Goal: Task Accomplishment & Management: Manage account settings

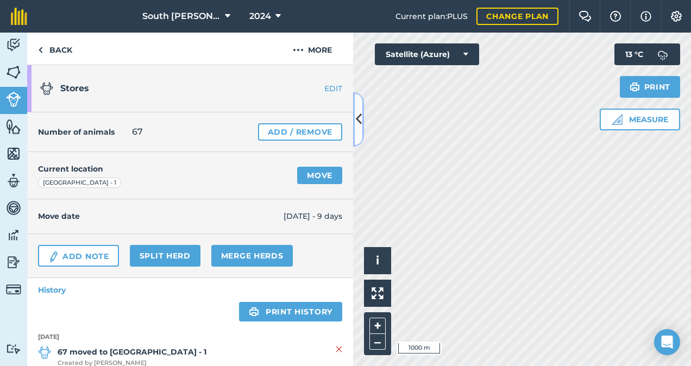
click at [360, 120] on icon at bounding box center [359, 119] width 6 height 19
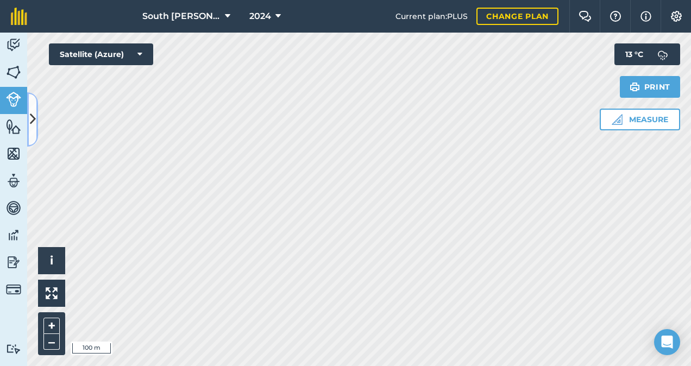
click at [32, 117] on icon at bounding box center [33, 119] width 6 height 19
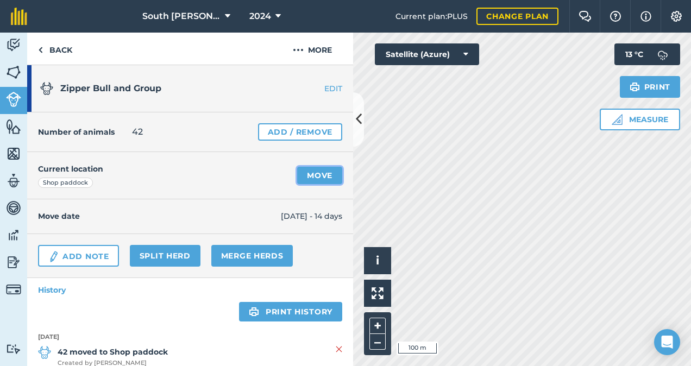
click at [309, 177] on link "Move" at bounding box center [319, 175] width 45 height 17
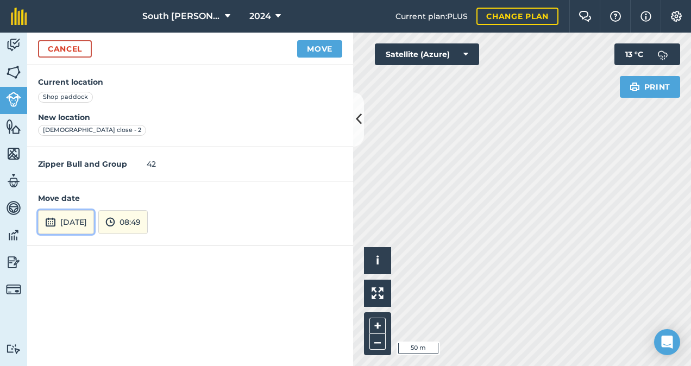
click at [91, 221] on button "[DATE]" at bounding box center [66, 222] width 56 height 24
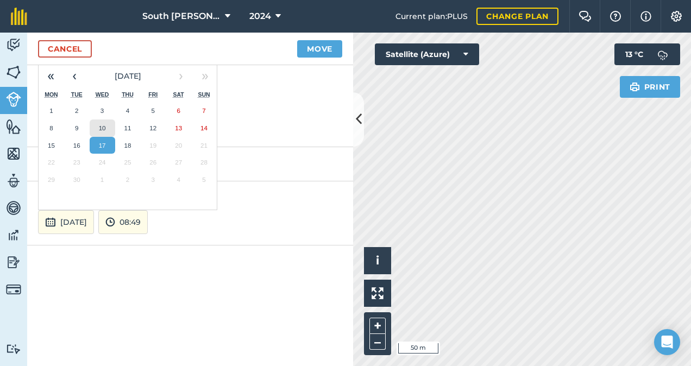
click at [106, 127] on button "10" at bounding box center [103, 128] width 26 height 17
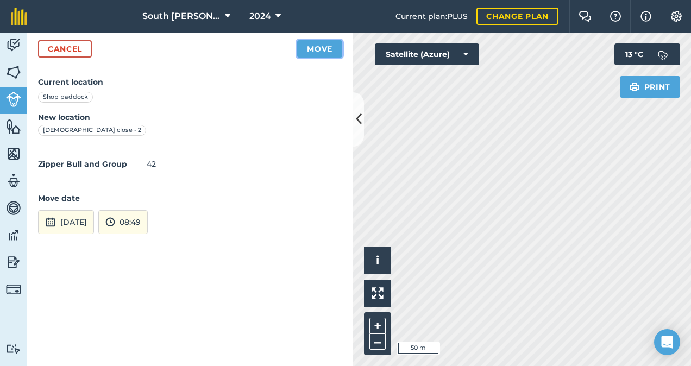
click at [314, 43] on button "Move" at bounding box center [319, 48] width 45 height 17
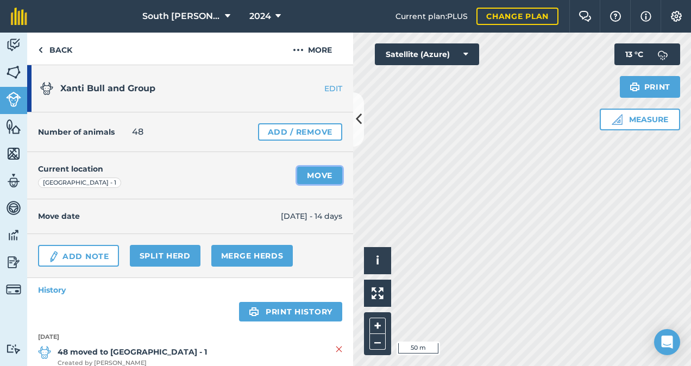
click at [315, 175] on link "Move" at bounding box center [319, 175] width 45 height 17
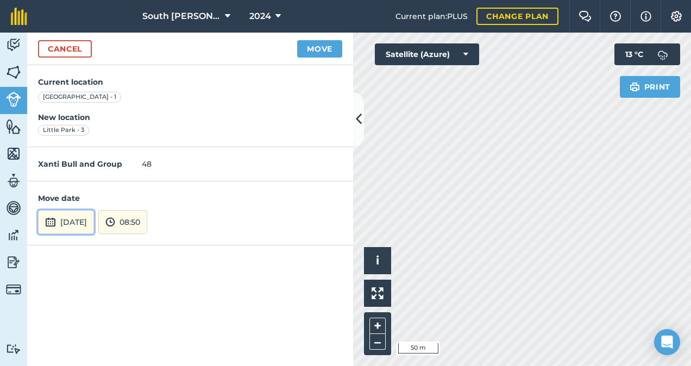
click at [94, 226] on button "[DATE]" at bounding box center [66, 222] width 56 height 24
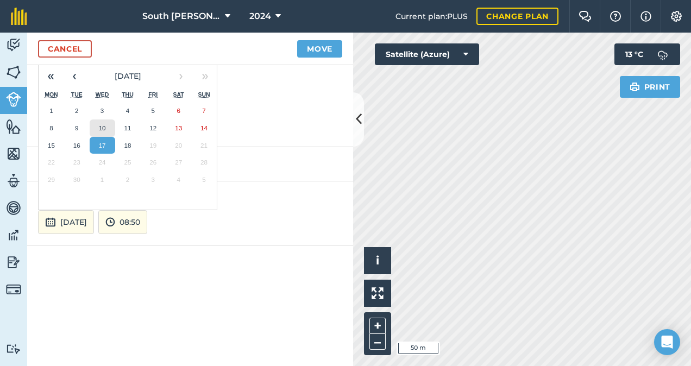
click at [101, 129] on abbr "10" at bounding box center [102, 127] width 7 height 7
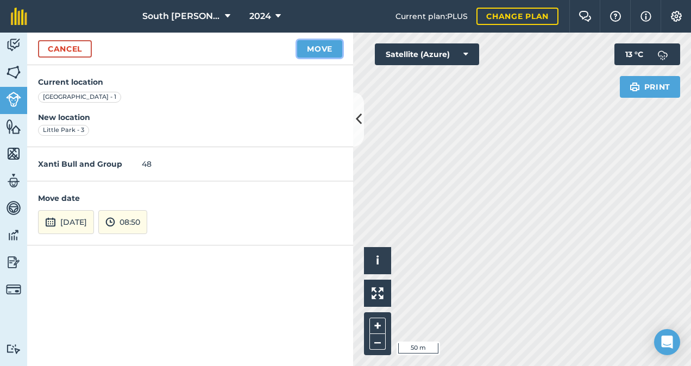
click at [318, 50] on button "Move" at bounding box center [319, 48] width 45 height 17
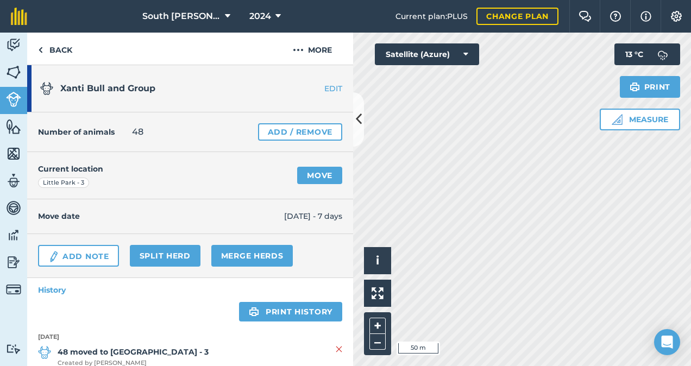
click at [342, 152] on div "Activity Fields Livestock Features Maps Team Vehicles Data Reporting Billing Tu…" at bounding box center [345, 200] width 691 height 334
click at [315, 174] on link "Move" at bounding box center [319, 175] width 45 height 17
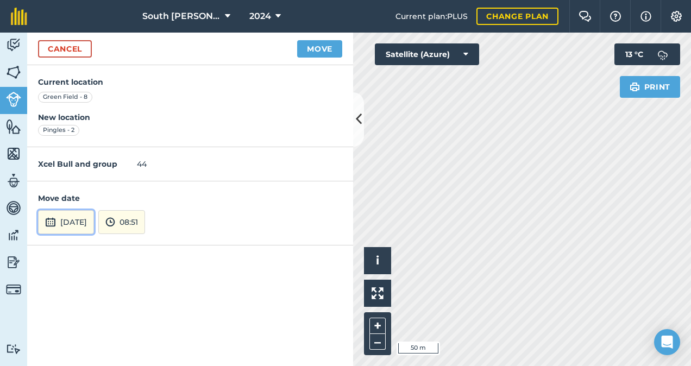
click at [92, 221] on button "[DATE]" at bounding box center [66, 222] width 56 height 24
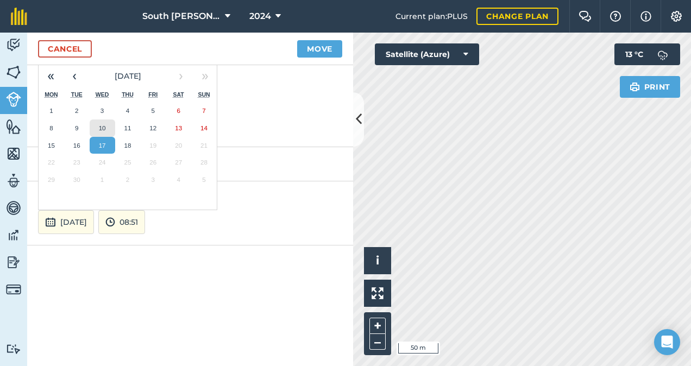
click at [104, 125] on abbr "10" at bounding box center [102, 127] width 7 height 7
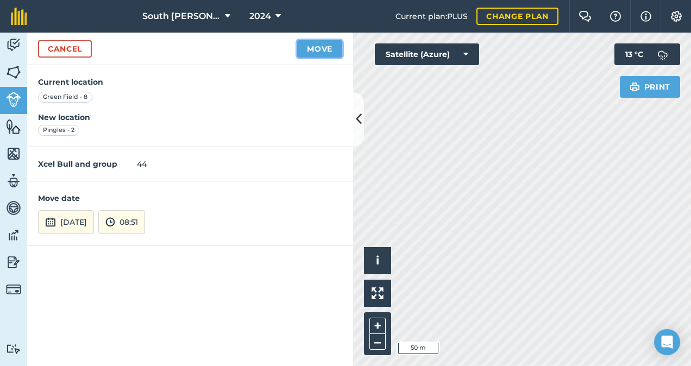
click at [322, 47] on button "Move" at bounding box center [319, 48] width 45 height 17
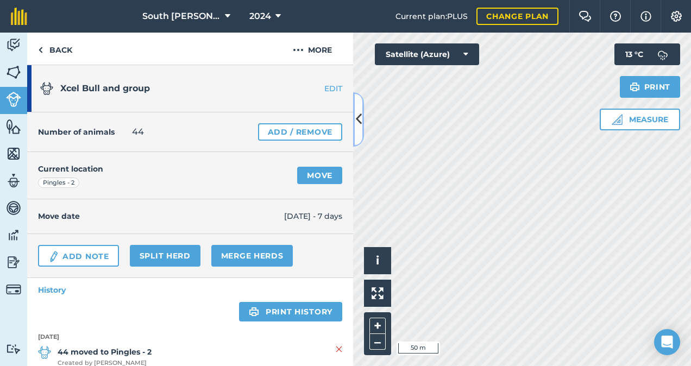
click at [356, 116] on icon at bounding box center [359, 119] width 6 height 19
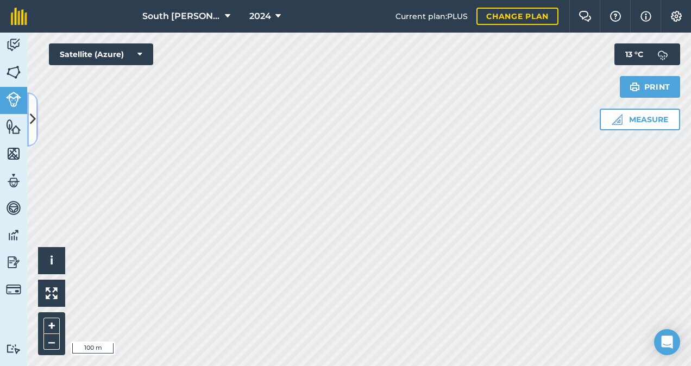
click at [36, 114] on button at bounding box center [32, 119] width 11 height 54
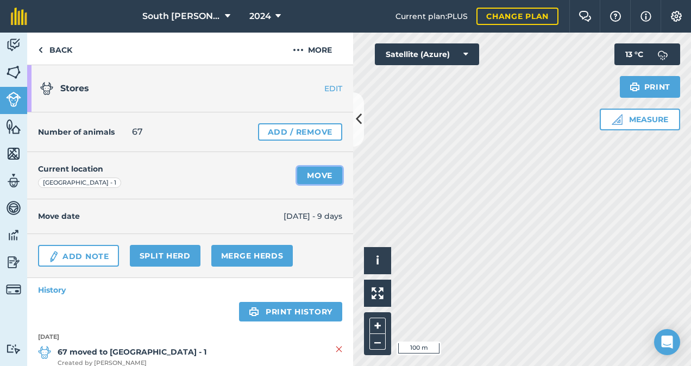
click at [316, 176] on link "Move" at bounding box center [319, 175] width 45 height 17
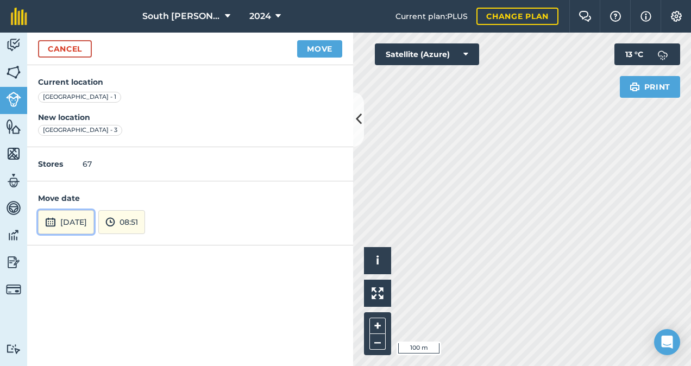
click at [77, 224] on button "[DATE]" at bounding box center [66, 222] width 56 height 24
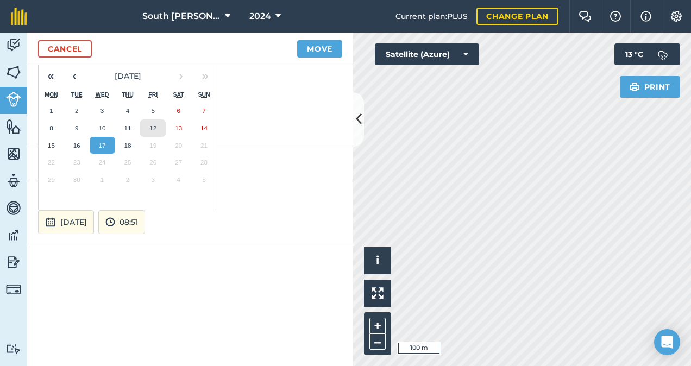
click at [153, 129] on abbr "12" at bounding box center [152, 127] width 7 height 7
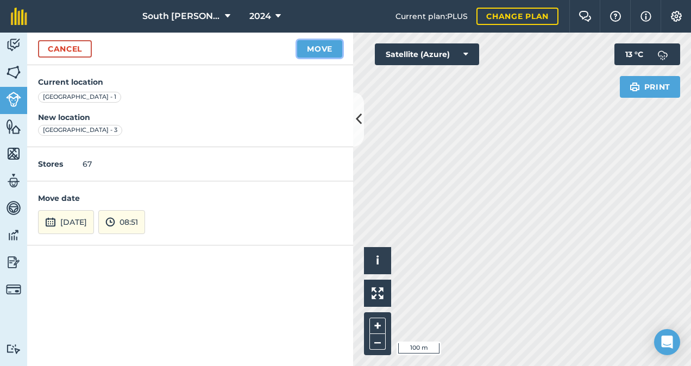
click at [329, 51] on button "Move" at bounding box center [319, 48] width 45 height 17
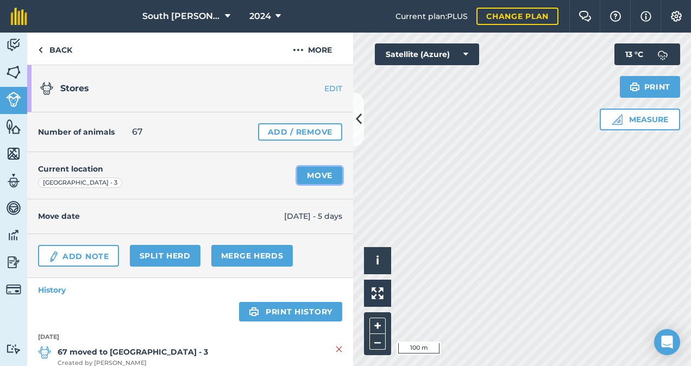
click at [326, 168] on link "Move" at bounding box center [319, 175] width 45 height 17
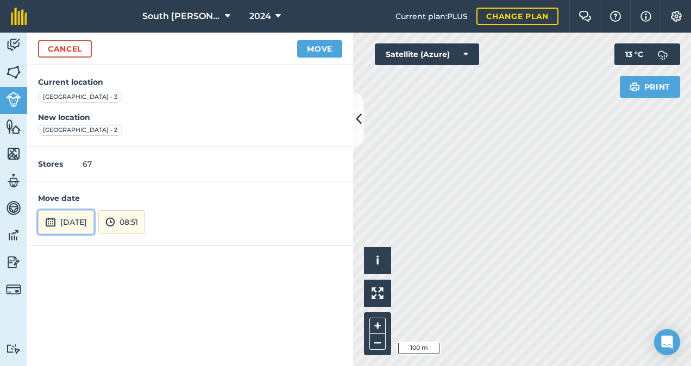
click at [94, 221] on button "[DATE]" at bounding box center [66, 222] width 56 height 24
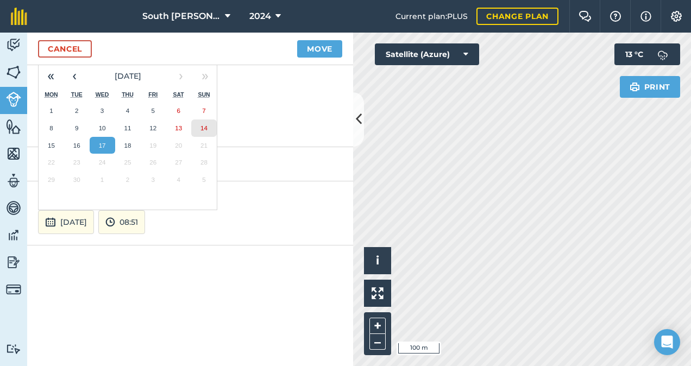
click at [206, 131] on button "14" at bounding box center [204, 128] width 26 height 17
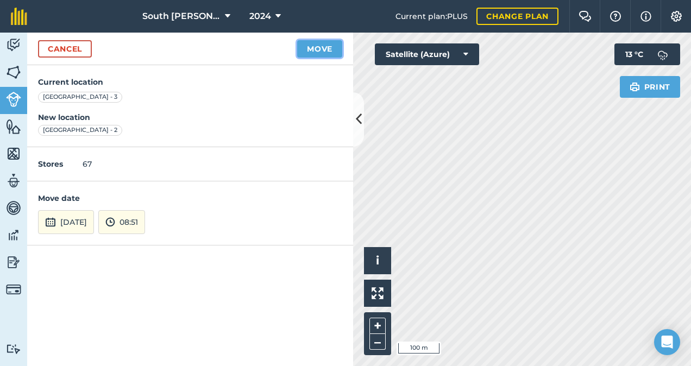
click at [330, 47] on button "Move" at bounding box center [319, 48] width 45 height 17
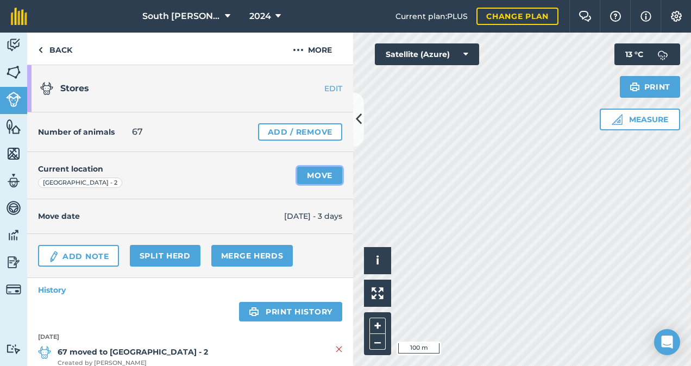
click at [313, 173] on link "Move" at bounding box center [319, 175] width 45 height 17
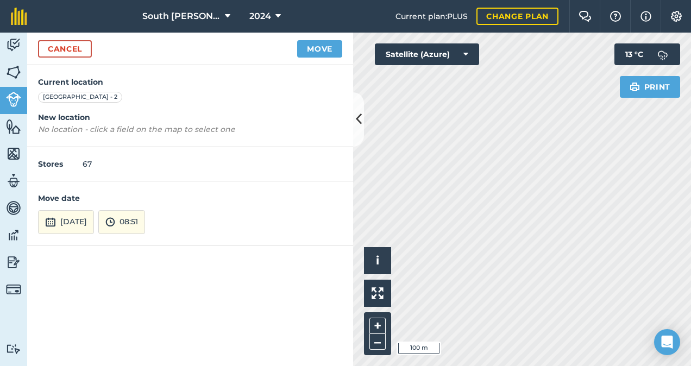
click at [626, 49] on div "Hello i © 2025 TomTom, Microsoft 100 m + – Satellite (Azure) Print 13 ° C" at bounding box center [522, 200] width 338 height 334
click at [93, 221] on button "[DATE]" at bounding box center [66, 222] width 56 height 24
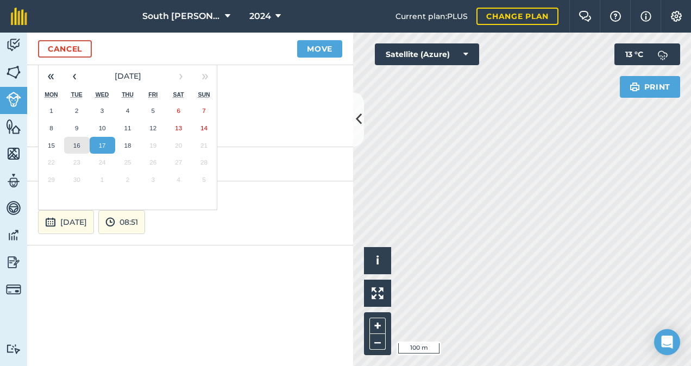
click at [76, 142] on abbr "16" at bounding box center [76, 145] width 7 height 7
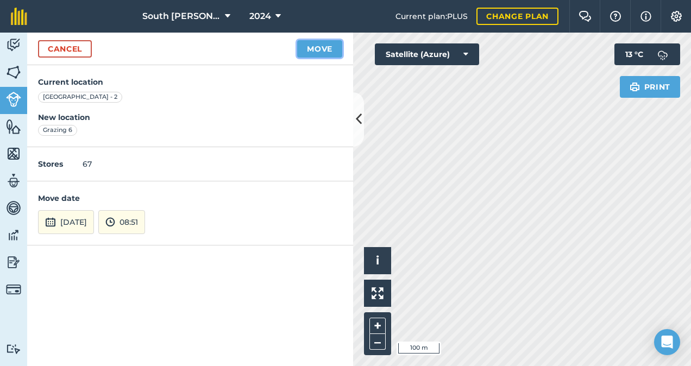
click at [321, 46] on button "Move" at bounding box center [319, 48] width 45 height 17
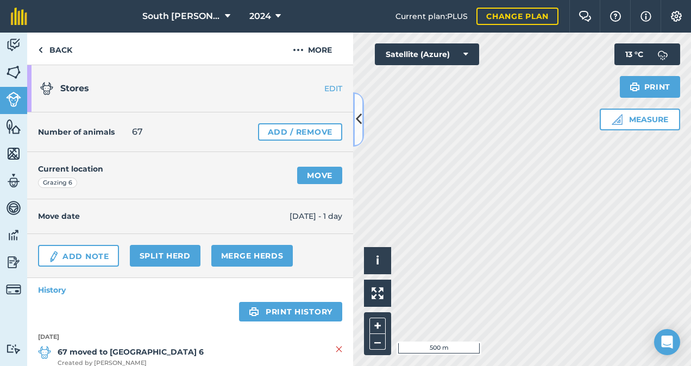
click at [359, 121] on icon at bounding box center [359, 119] width 6 height 19
